Goal: Information Seeking & Learning: Compare options

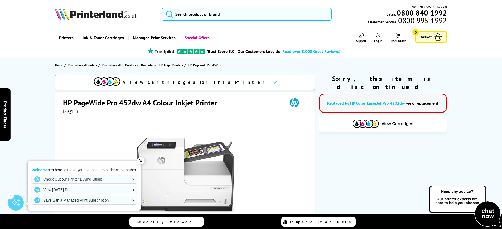
click at [141, 160] on div "✕" at bounding box center [140, 160] width 7 height 7
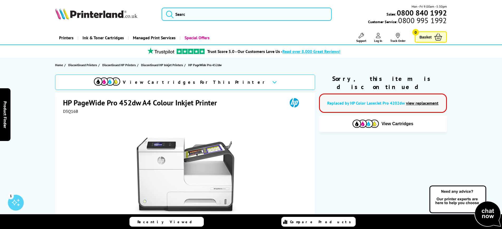
click at [69, 112] on span "D3Q16B" at bounding box center [70, 111] width 15 height 5
click at [0, 0] on div "Great service. Unbeatable prices. We've got you covered. At [GEOGRAPHIC_DATA], …" at bounding box center [0, 0] width 0 height 0
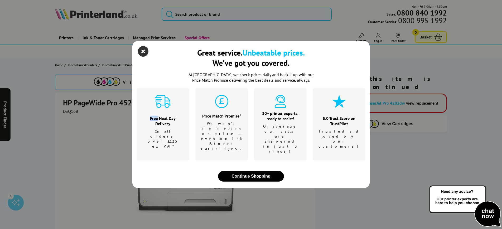
click at [144, 57] on icon "close modal" at bounding box center [143, 51] width 11 height 11
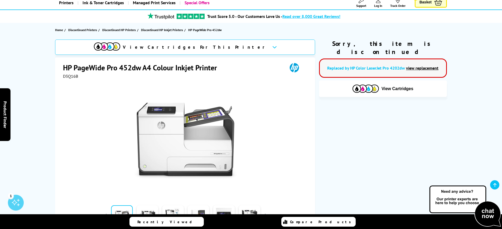
scroll to position [35, 0]
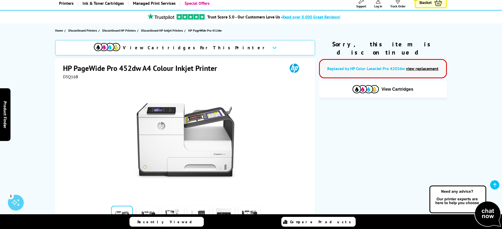
click at [68, 74] on div "HP PageWide Pro 452dw A4 Colour Inkjet Printer" at bounding box center [185, 68] width 245 height 11
click at [72, 78] on span "D3Q16B" at bounding box center [70, 76] width 15 height 5
drag, startPoint x: 81, startPoint y: 78, endPoint x: 78, endPoint y: 78, distance: 4.0
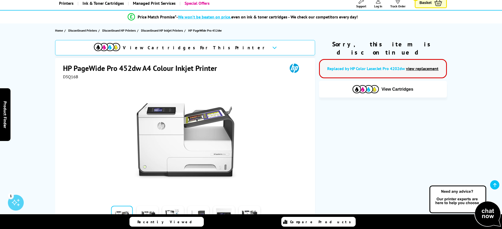
click at [81, 78] on div "D3Q16B" at bounding box center [185, 76] width 245 height 5
drag, startPoint x: 78, startPoint y: 77, endPoint x: 64, endPoint y: 78, distance: 13.4
click at [64, 78] on span "D3Q16B" at bounding box center [70, 76] width 15 height 5
copy span "D3Q16B"
click at [340, 143] on div "View Cartridges For This Printer HP PageWide Pro 452dw A4 Colour Inkjet Printer…" at bounding box center [251, 162] width 422 height 245
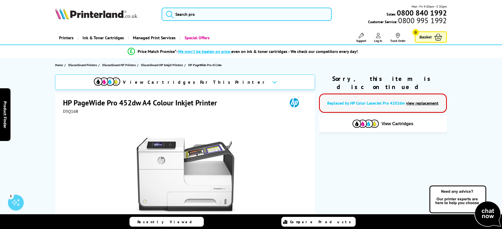
scroll to position [0, 0]
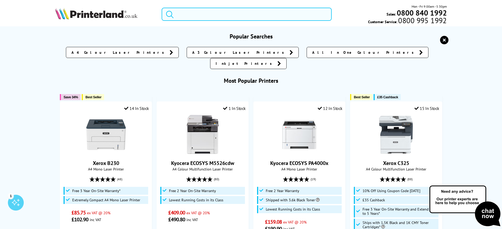
click at [219, 18] on input "search" at bounding box center [247, 14] width 170 height 13
paste input "D3Q16B"
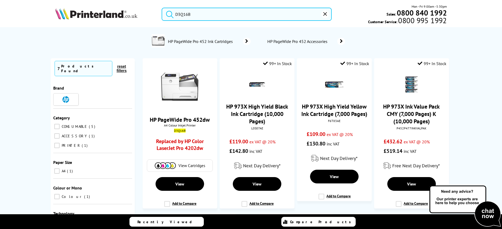
type input "D3Q16B"
click at [168, 13] on button "submit" at bounding box center [168, 14] width 13 height 12
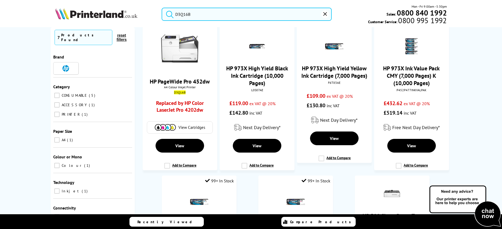
scroll to position [37, 0]
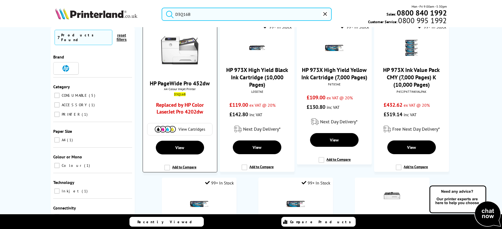
click at [185, 109] on link "Replaced by HP Color LaserJet Pro 4202dw" at bounding box center [179, 110] width 55 height 16
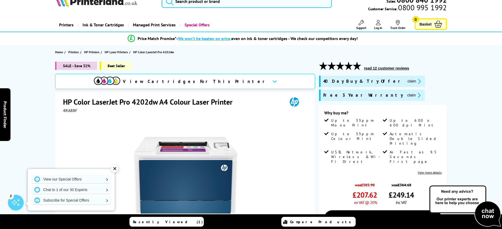
scroll to position [14, 0]
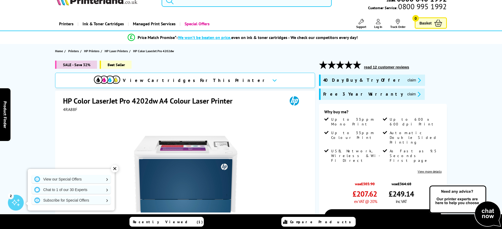
click at [66, 110] on span "4RA88F" at bounding box center [70, 109] width 14 height 5
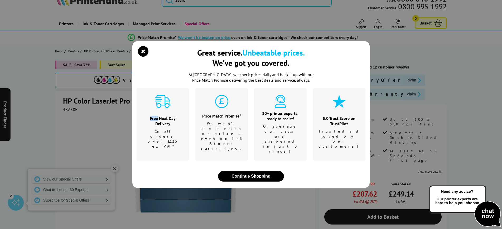
click at [66, 110] on div "Great service. Unbeatable prices. We've got you covered. At [GEOGRAPHIC_DATA], …" at bounding box center [251, 114] width 502 height 229
click at [144, 57] on icon "close modal" at bounding box center [143, 51] width 11 height 11
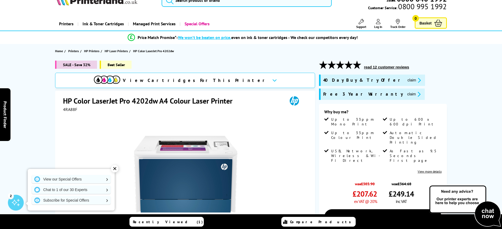
click at [67, 109] on span "4RA88F" at bounding box center [70, 109] width 14 height 5
copy span "4RA88F"
click at [113, 169] on div "✕" at bounding box center [114, 168] width 7 height 7
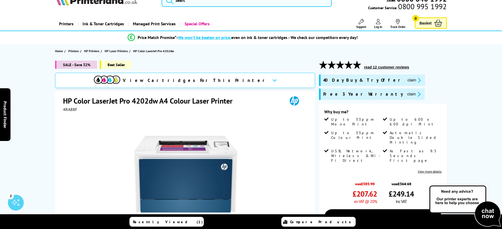
click at [54, 139] on div "SALE - Save 32% Best Seller View Cartridges For This Printer HP Color LaserJet …" at bounding box center [251, 191] width 422 height 260
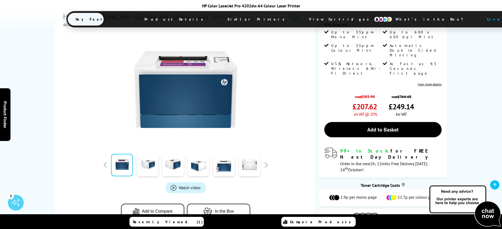
scroll to position [101, 0]
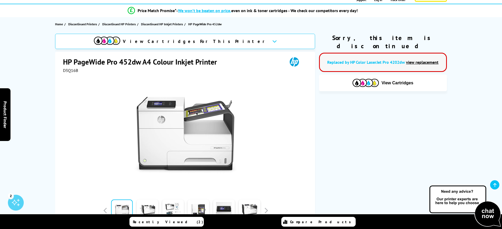
scroll to position [26, 0]
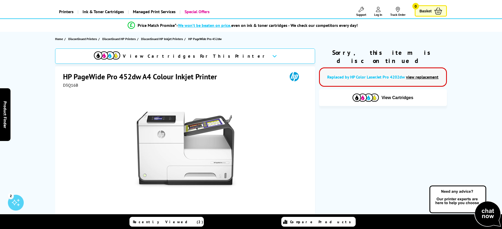
click at [411, 74] on link "view replacement" at bounding box center [422, 76] width 32 height 5
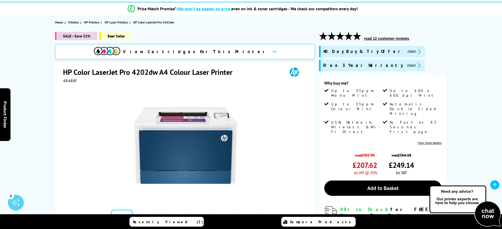
scroll to position [97, 0]
